Goal: Navigation & Orientation: Find specific page/section

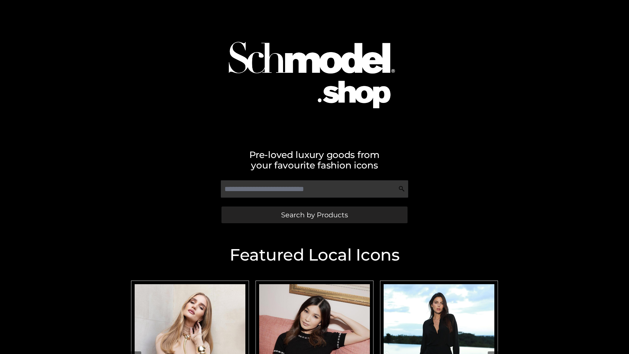
click at [314, 215] on span "Search by Products" at bounding box center [314, 214] width 67 height 7
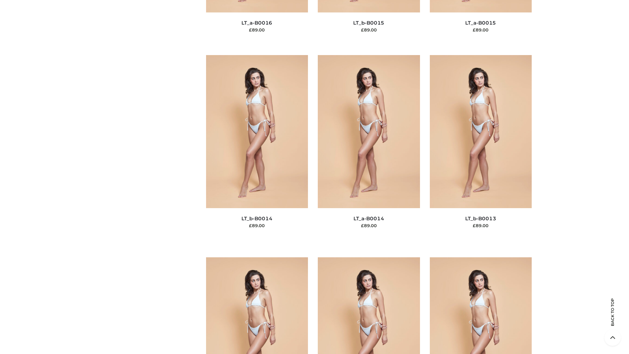
scroll to position [2329, 0]
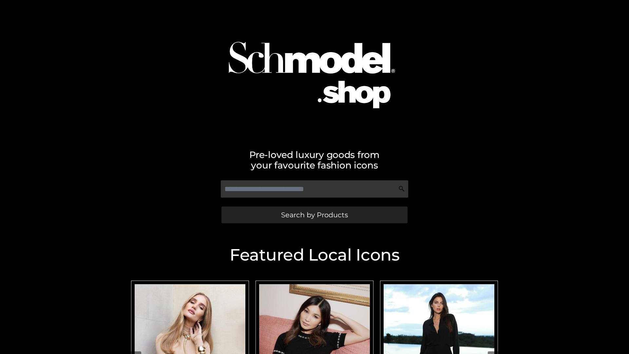
click at [314, 215] on span "Search by Products" at bounding box center [314, 214] width 67 height 7
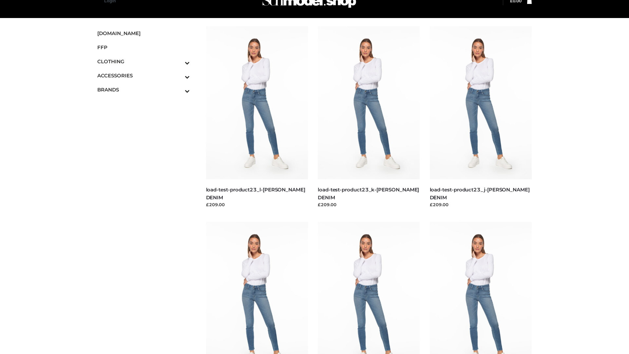
scroll to position [16, 0]
